Goal: Find specific page/section: Find specific page/section

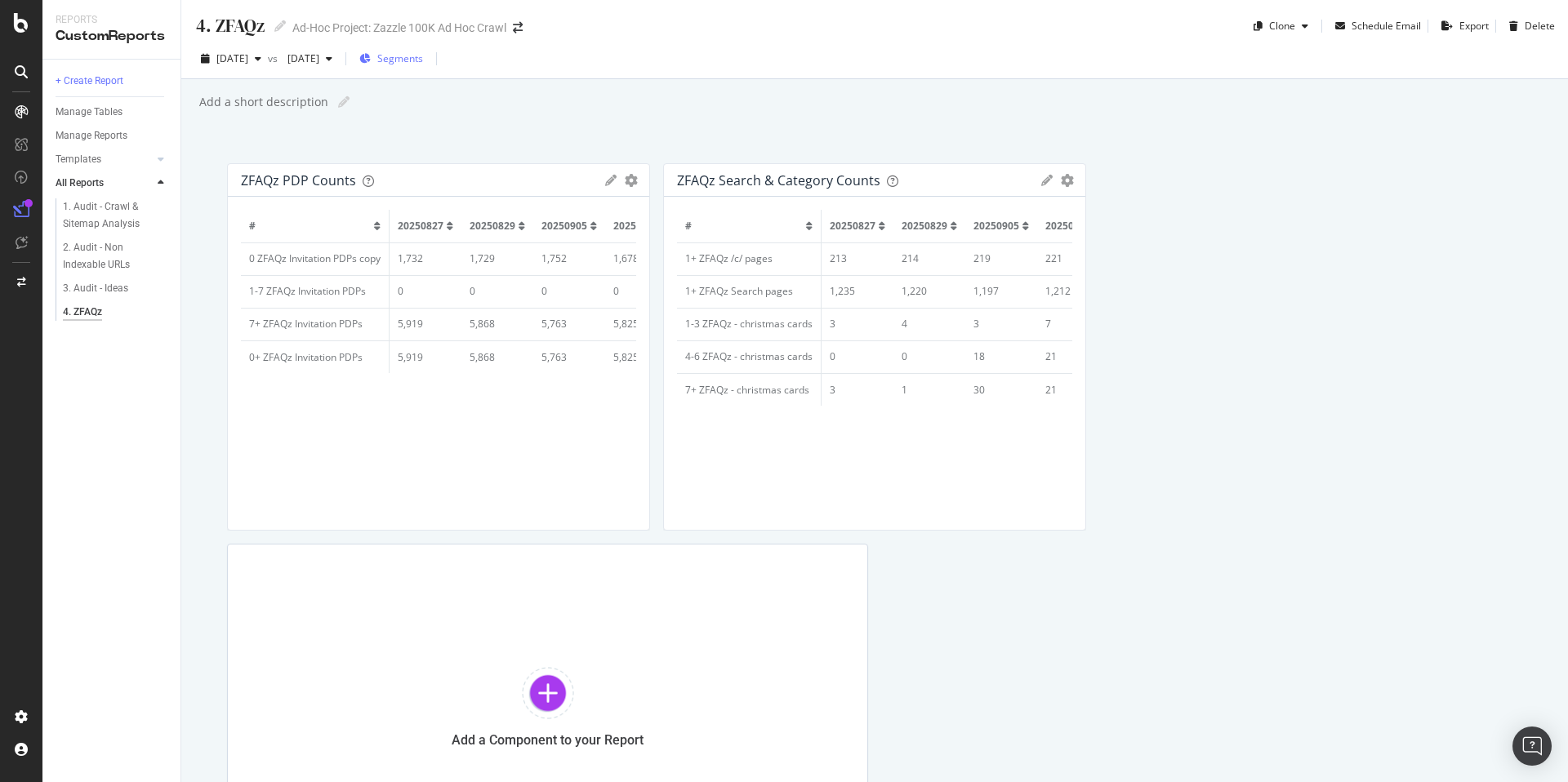
scroll to position [0, 268]
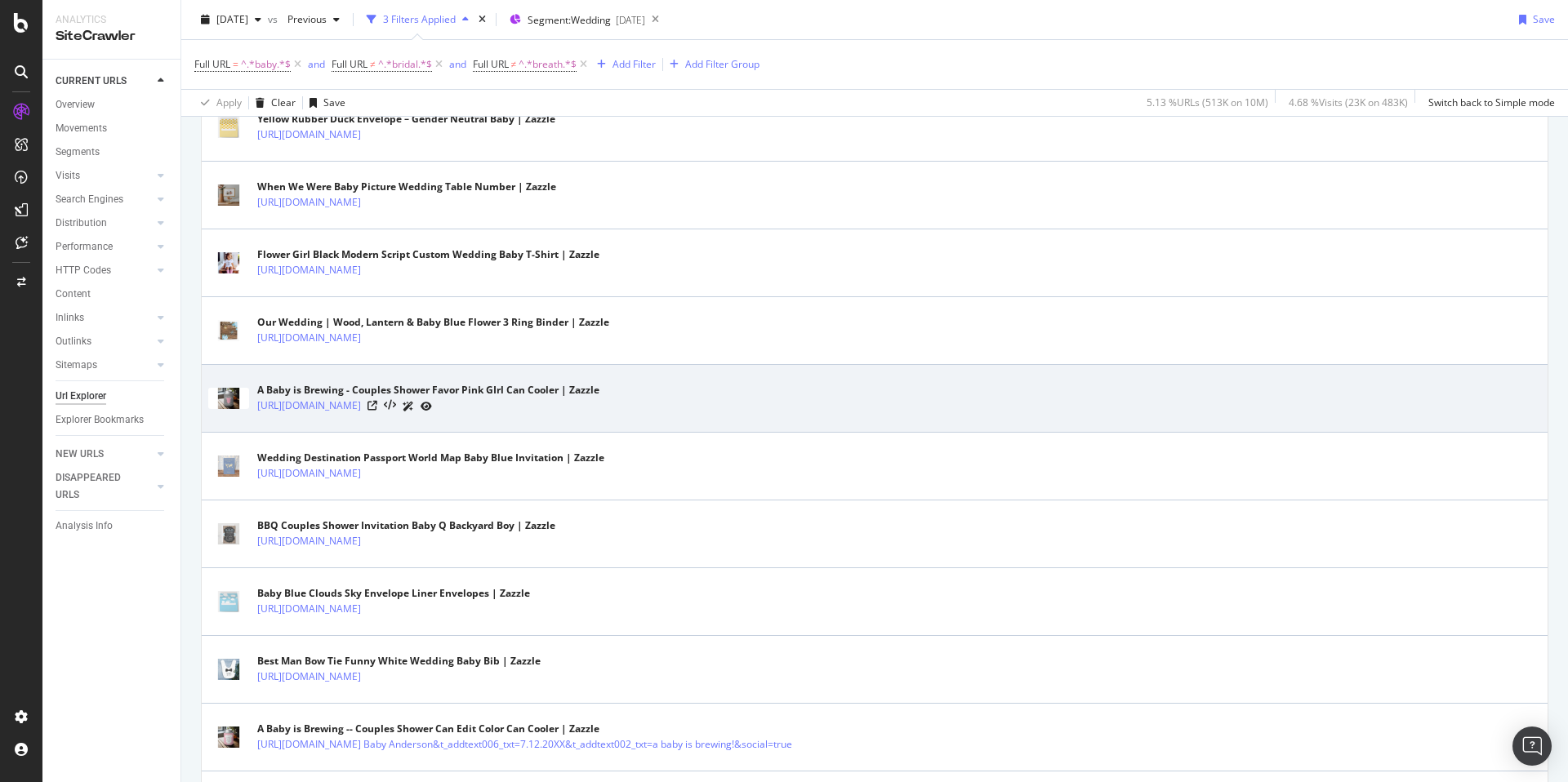
scroll to position [1495, 0]
